Goal: Information Seeking & Learning: Learn about a topic

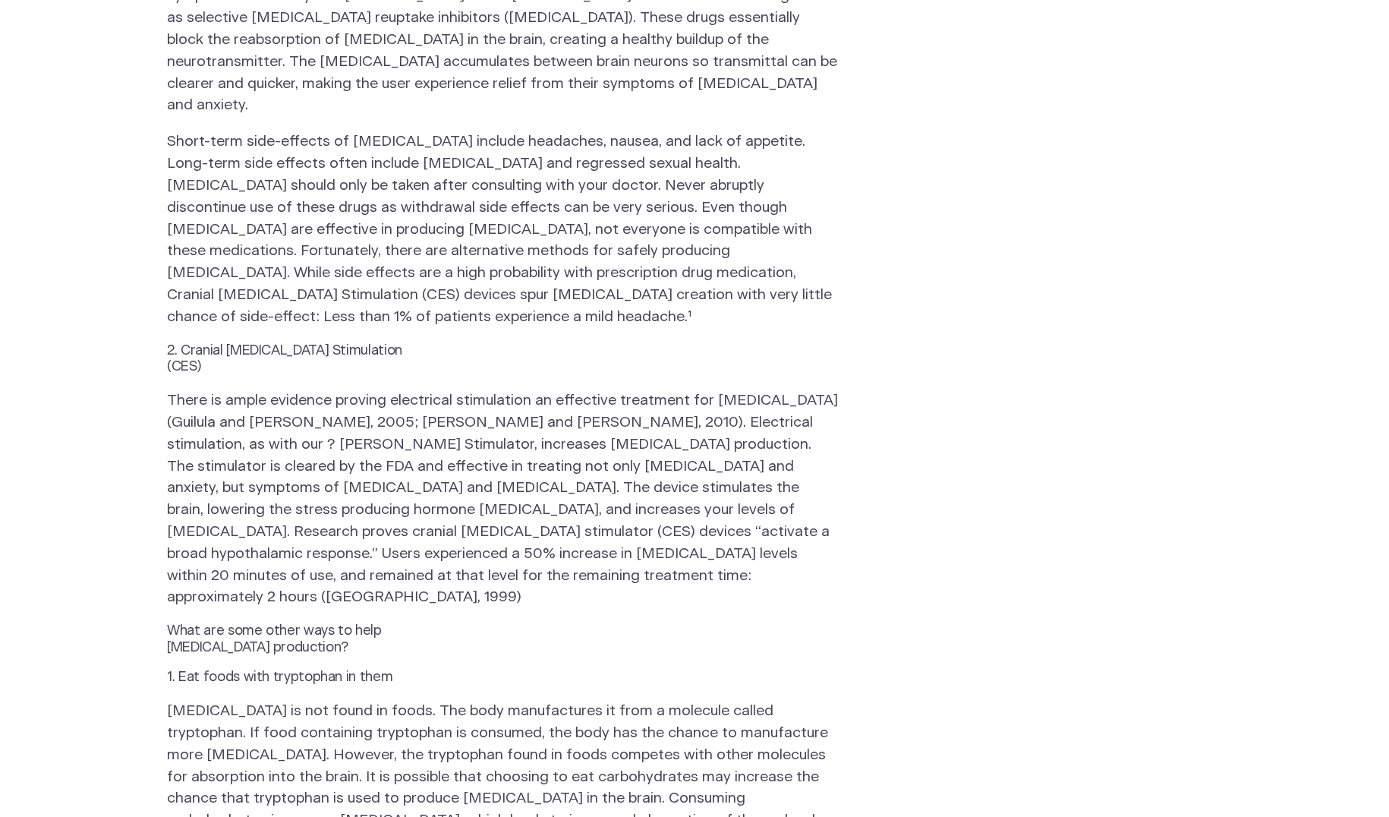
scroll to position [1139, 0]
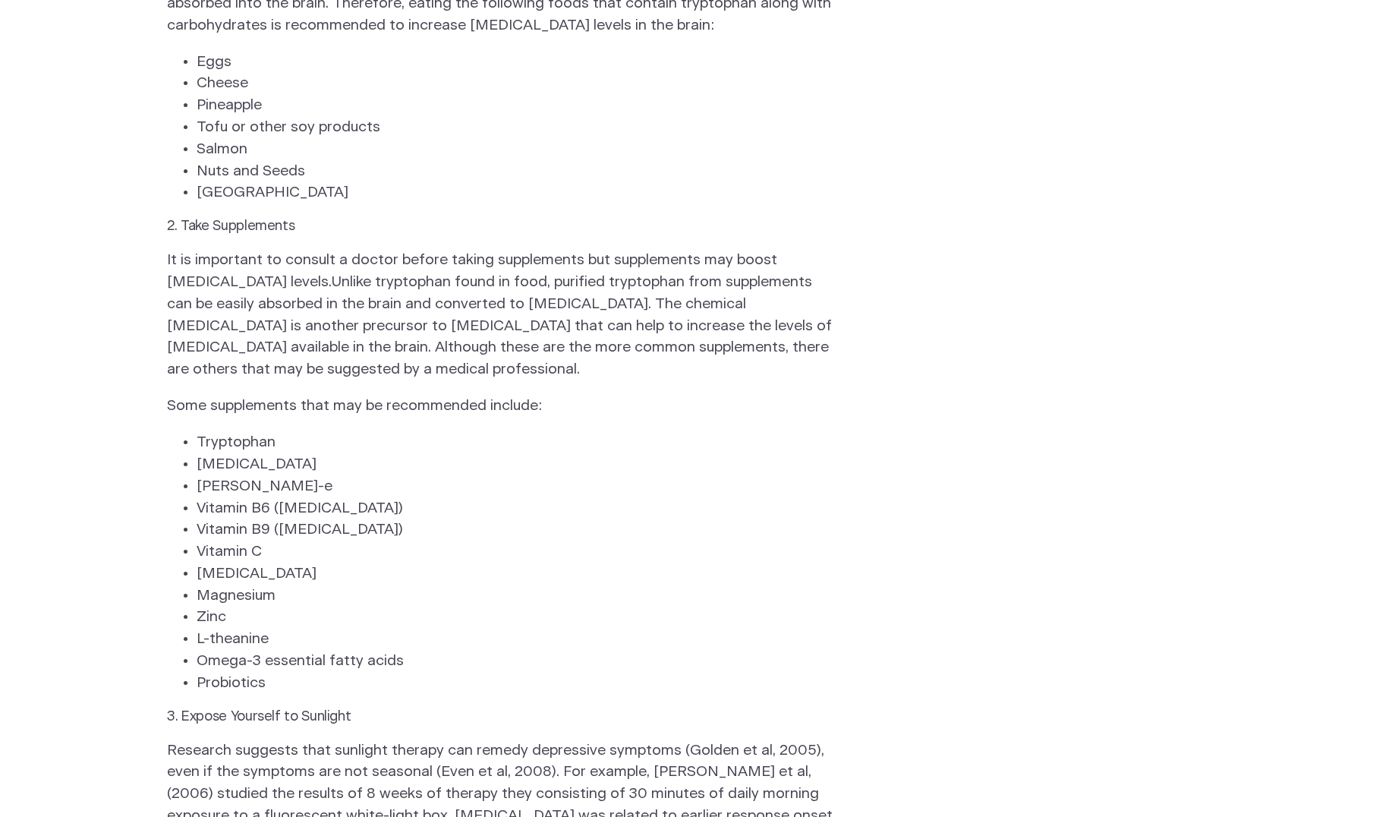
scroll to position [1974, 0]
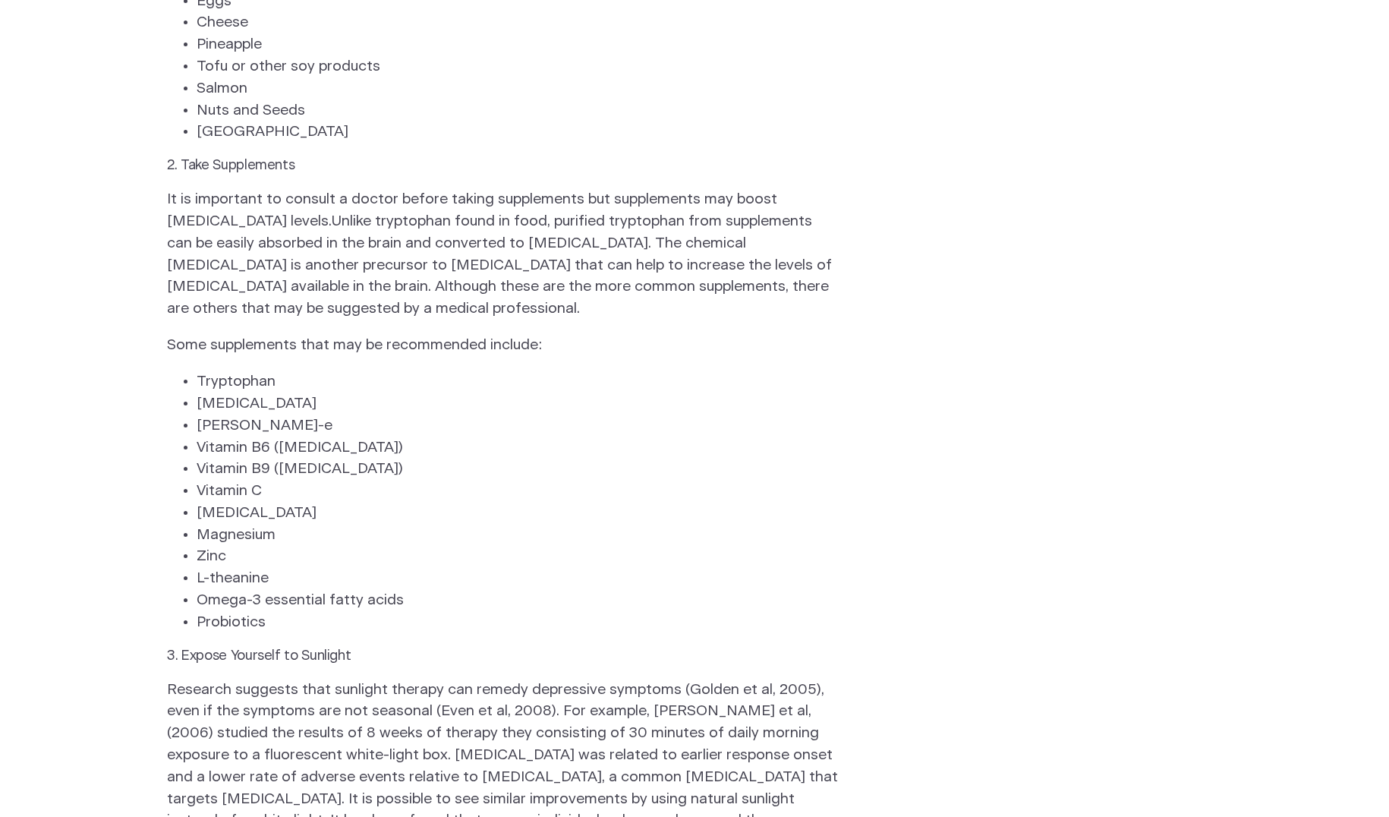
drag, startPoint x: 279, startPoint y: 210, endPoint x: 538, endPoint y: 216, distance: 259.7
click at [540, 335] on p "Some supplements that may be recommended include:" at bounding box center [502, 346] width 671 height 22
click at [277, 189] on p "It is important to consult a doctor before taking supplements but supplements m…" at bounding box center [502, 254] width 671 height 131
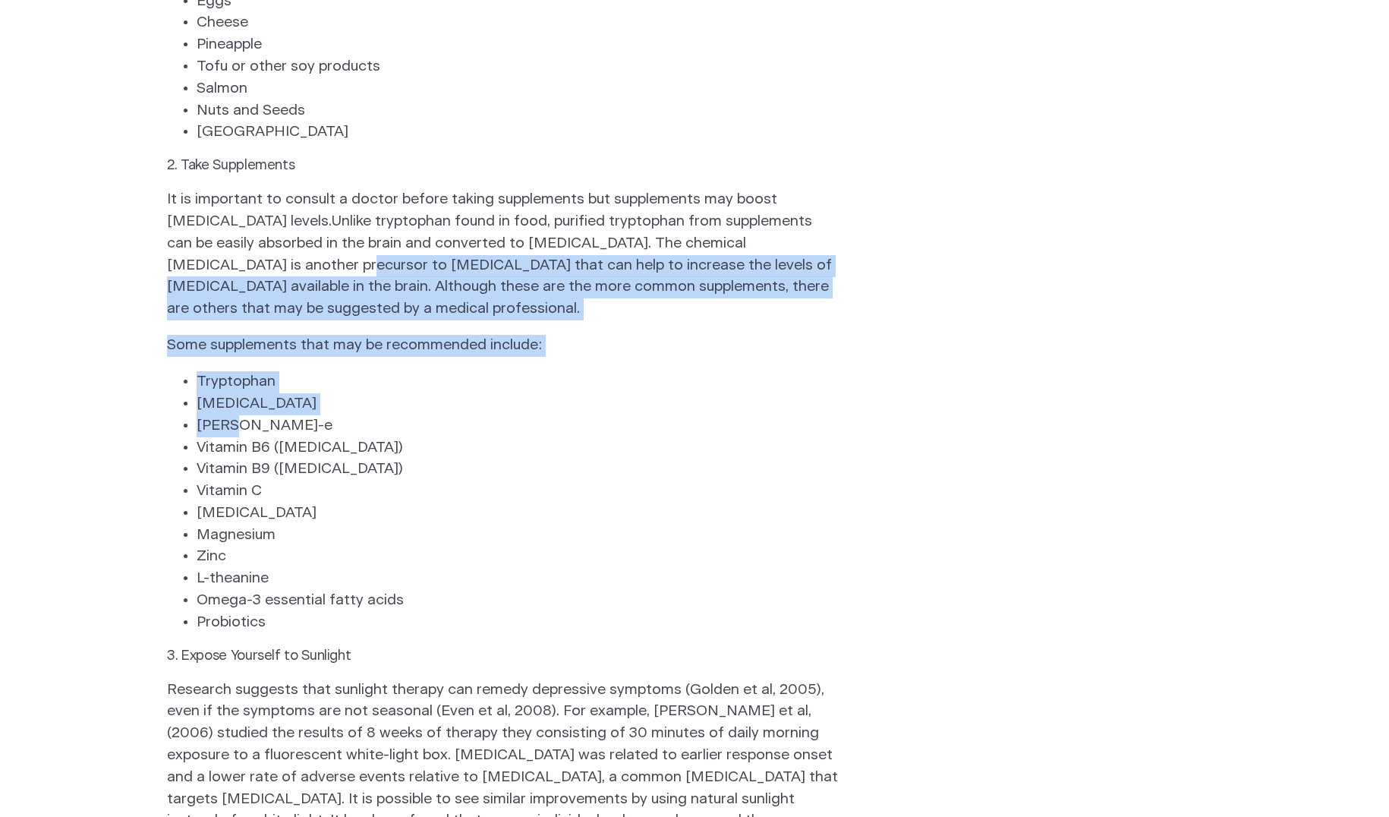
drag, startPoint x: 276, startPoint y: 128, endPoint x: 304, endPoint y: 284, distance: 158.9
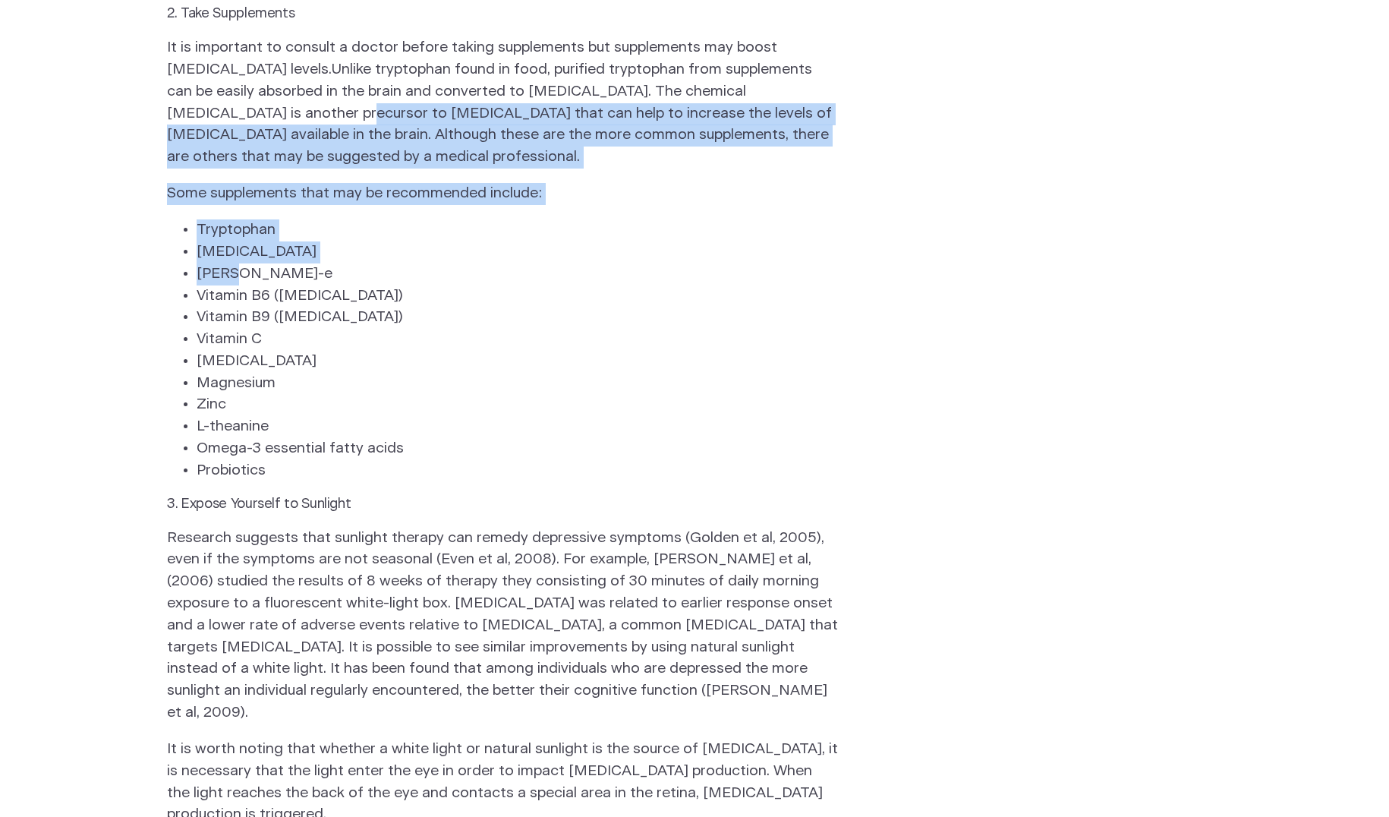
scroll to position [2050, 0]
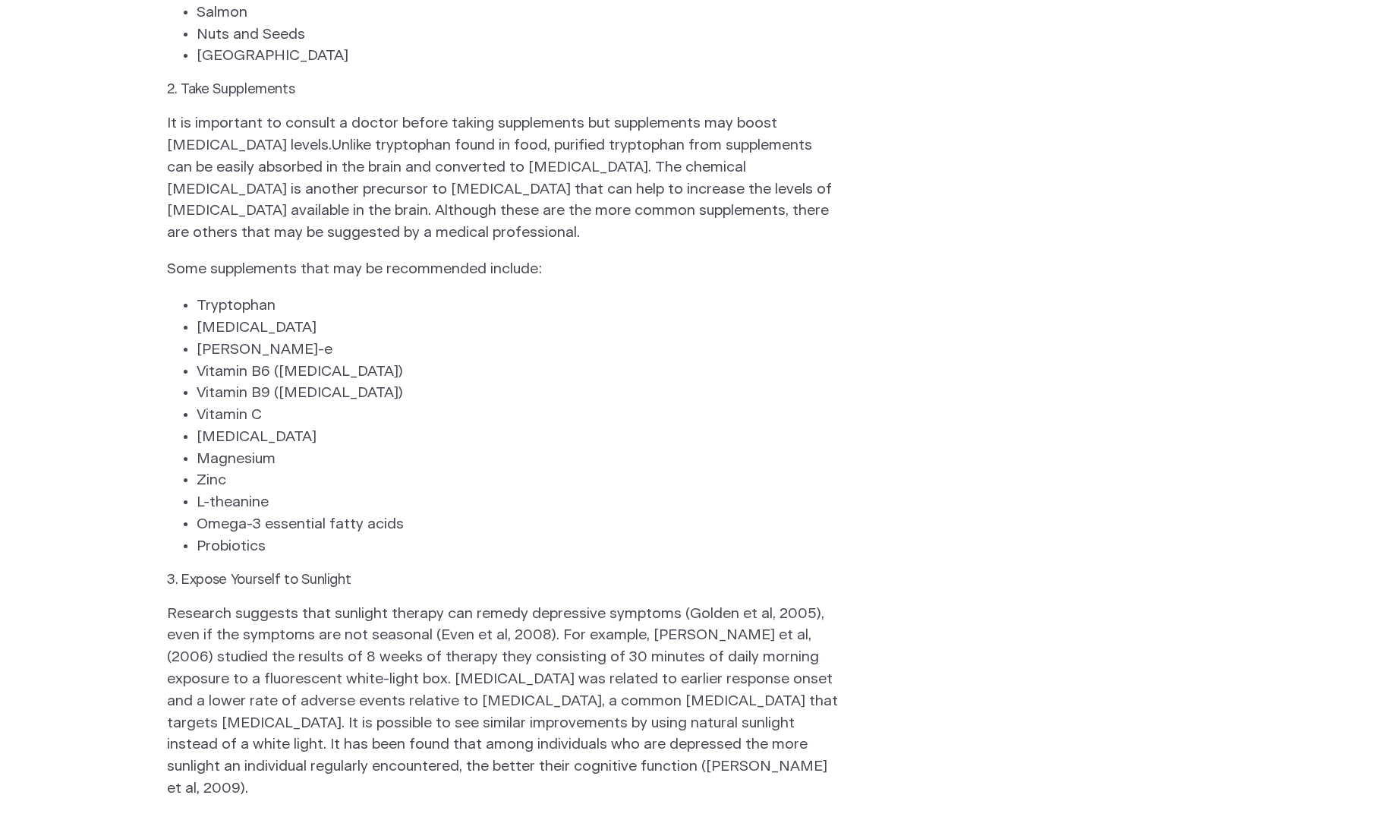
click at [799, 626] on p "Research suggests that sunlight therapy can remedy depressive symptoms (Golden …" at bounding box center [502, 702] width 671 height 197
click at [682, 604] on p "Research suggests that sunlight therapy can remedy depressive symptoms (Golden …" at bounding box center [502, 702] width 671 height 197
click at [623, 604] on p "Research suggests that sunlight therapy can remedy depressive symptoms (Golden …" at bounding box center [502, 702] width 671 height 197
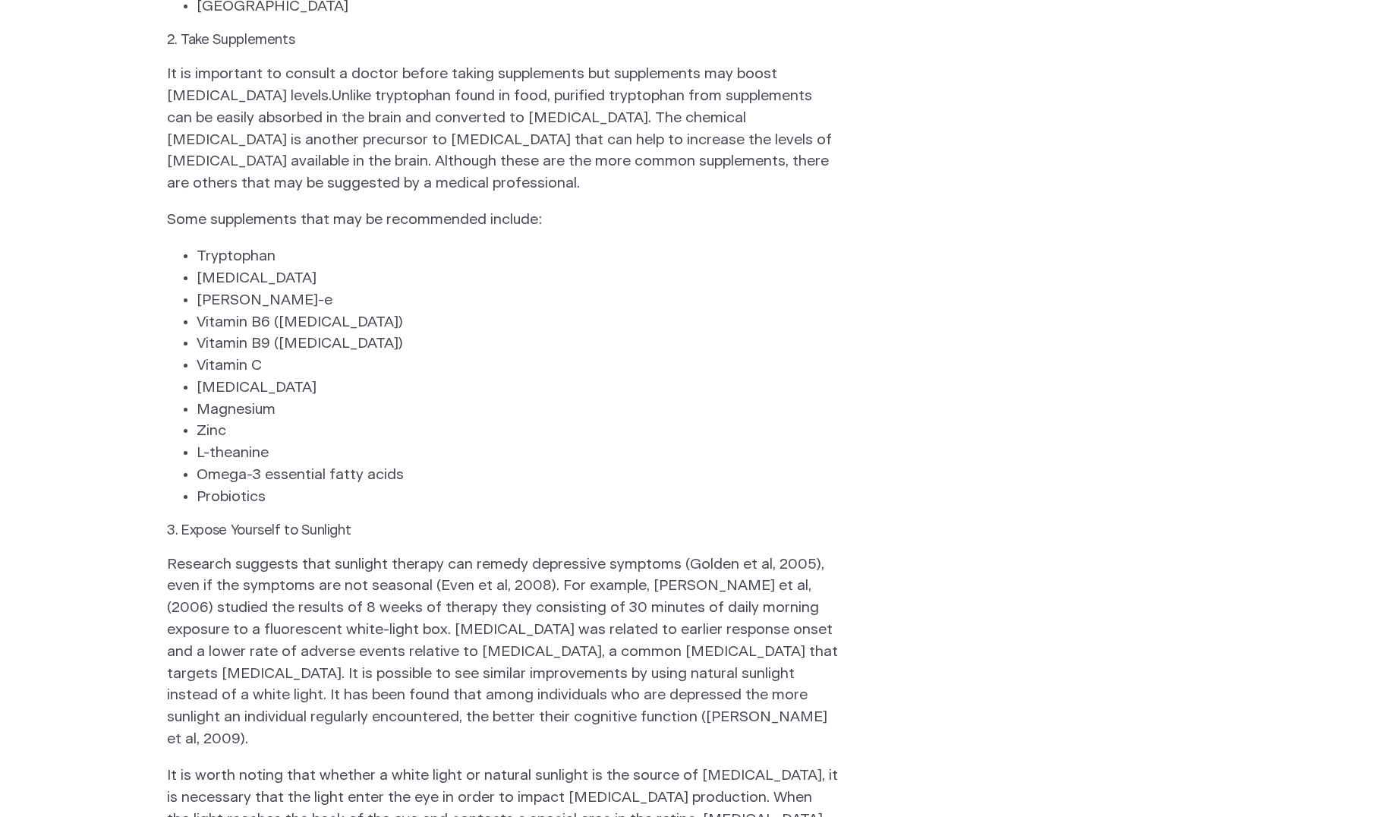
scroll to position [2126, 0]
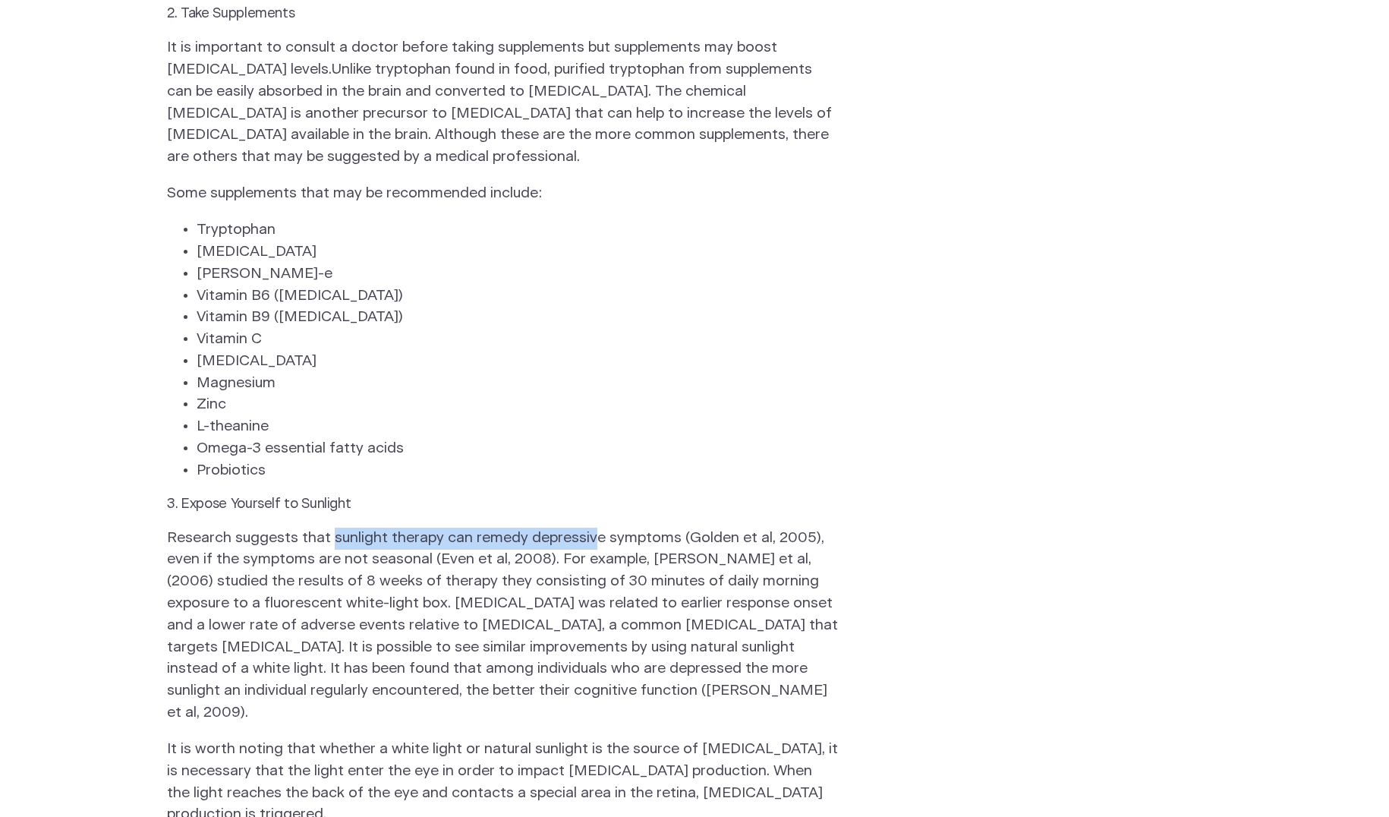
drag, startPoint x: 332, startPoint y: 405, endPoint x: 588, endPoint y: 402, distance: 256.6
click at [588, 528] on p "Research suggests that sunlight therapy can remedy depressive symptoms (Golden …" at bounding box center [502, 626] width 671 height 197
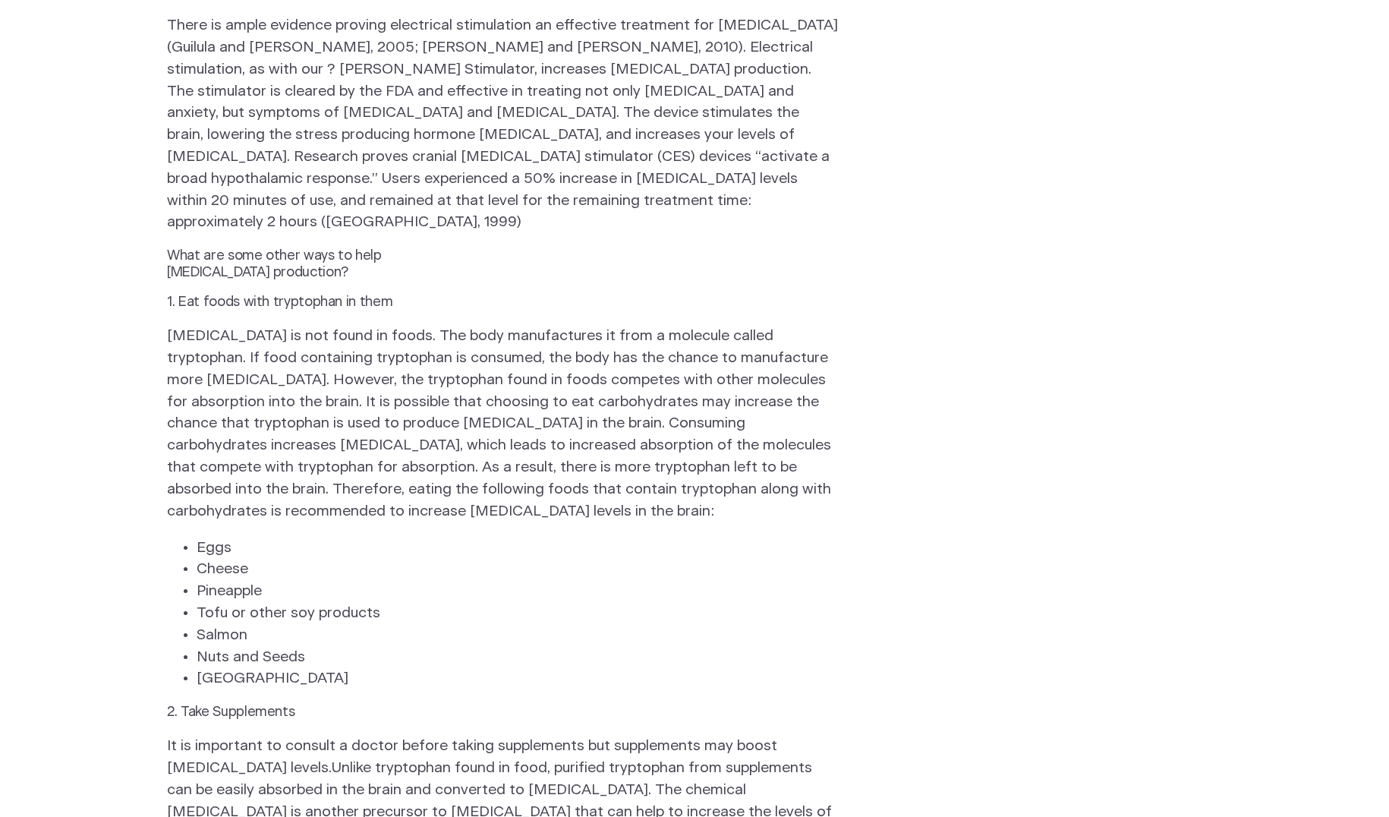
scroll to position [1442, 0]
